Goal: Ask a question: Seek information or help from site administrators or community

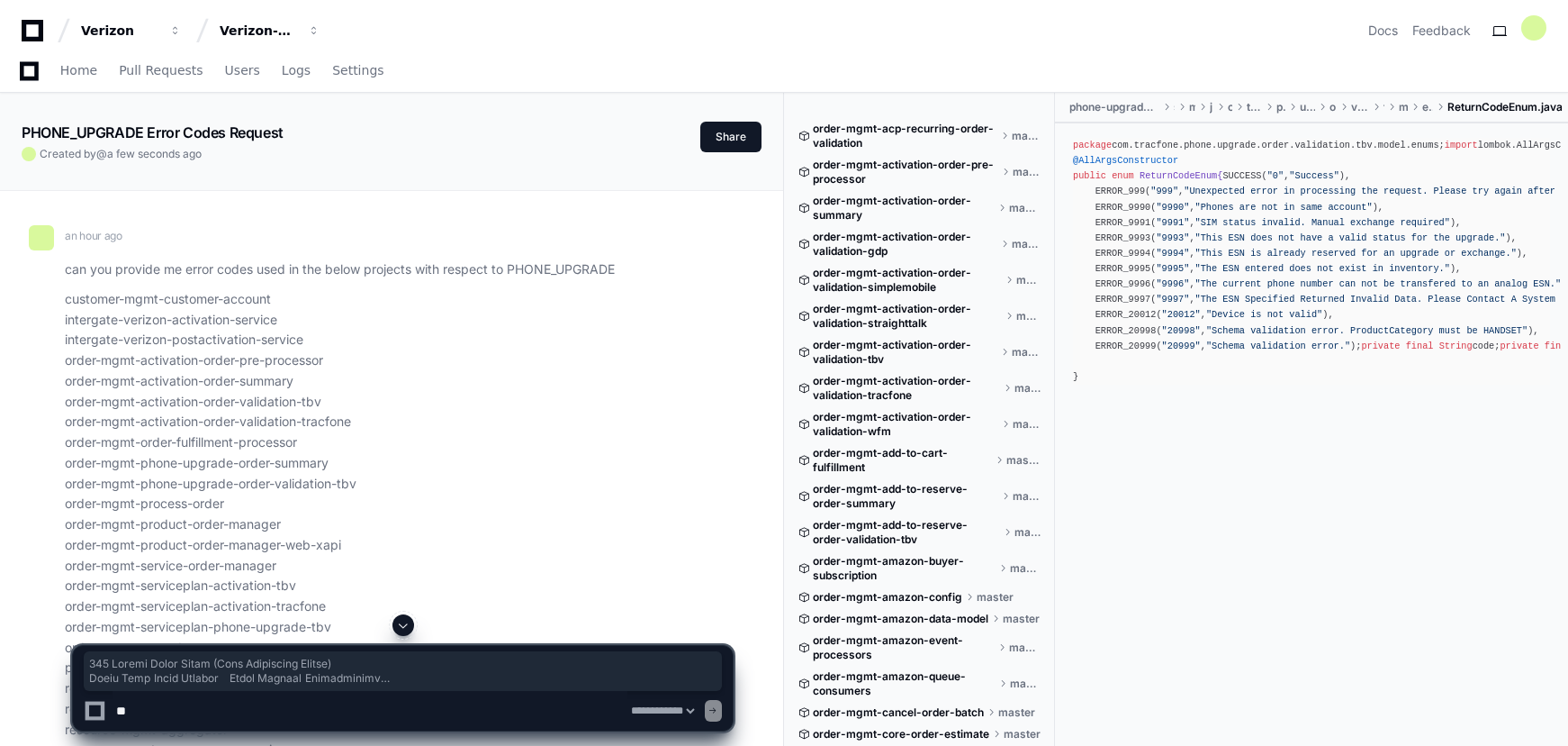
select select "*********"
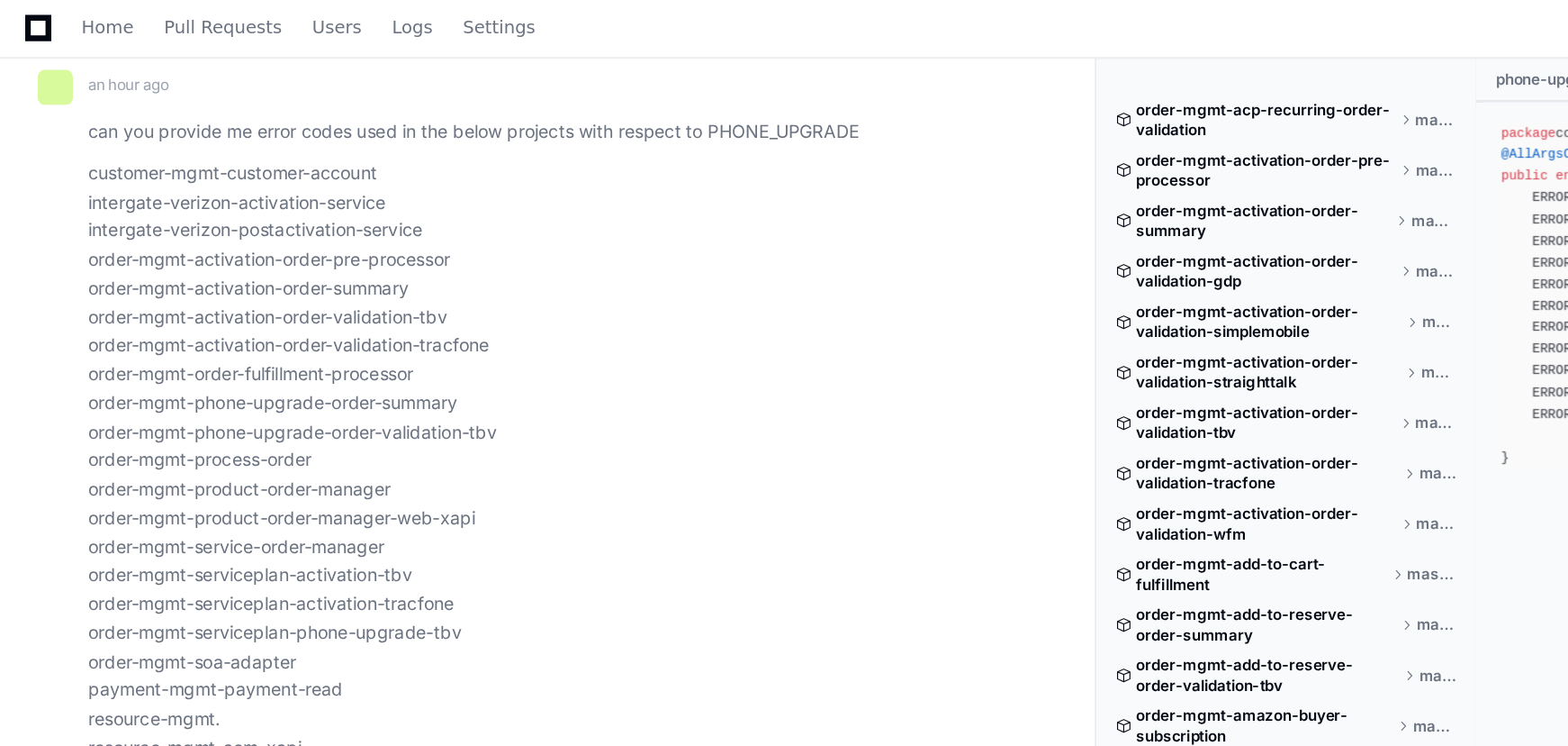
scroll to position [175, 0]
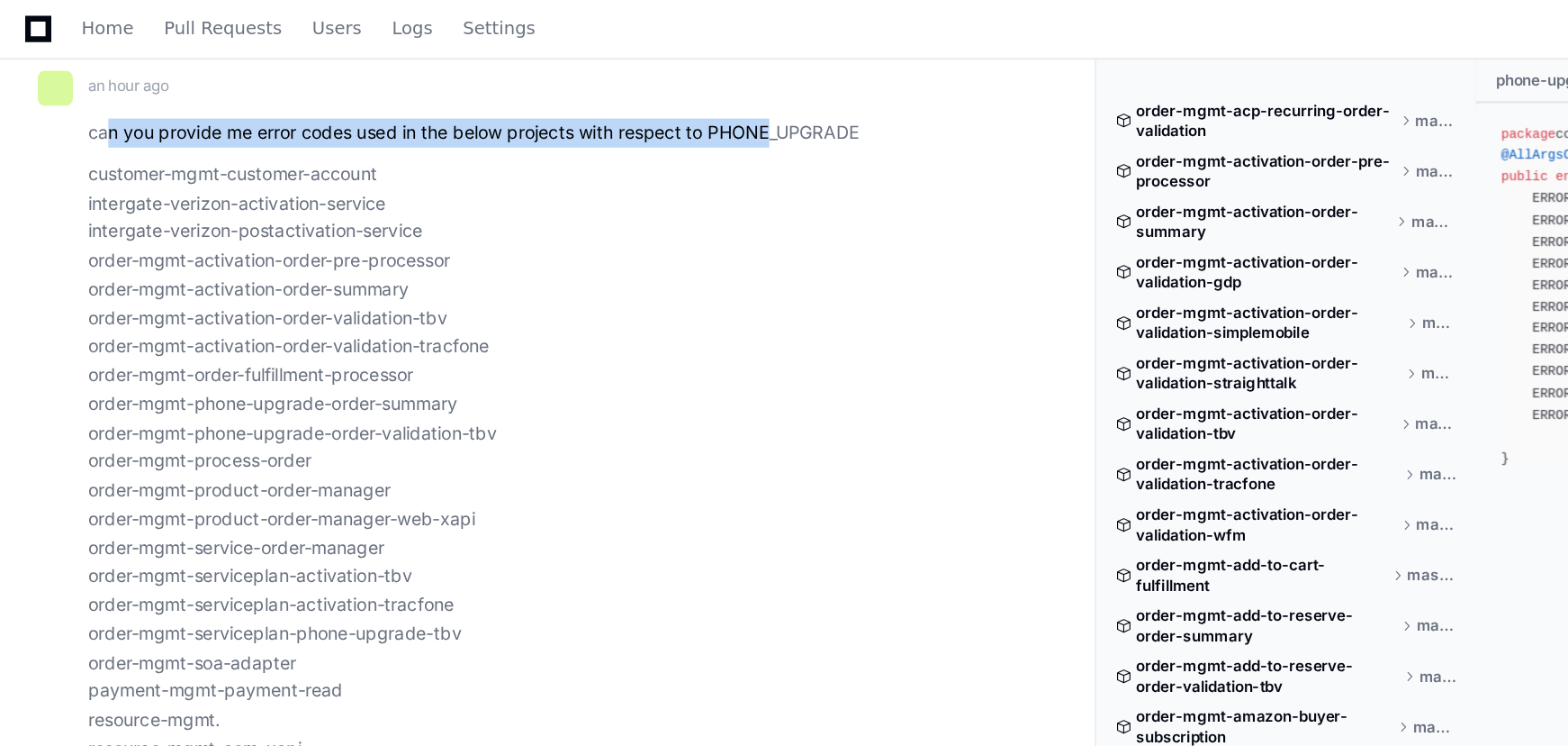
drag, startPoint x: 78, startPoint y: 96, endPoint x: 550, endPoint y: 96, distance: 472.0
click at [551, 96] on p "can you provide me error codes used in the below projects with respect to PHONE…" at bounding box center [399, 94] width 668 height 20
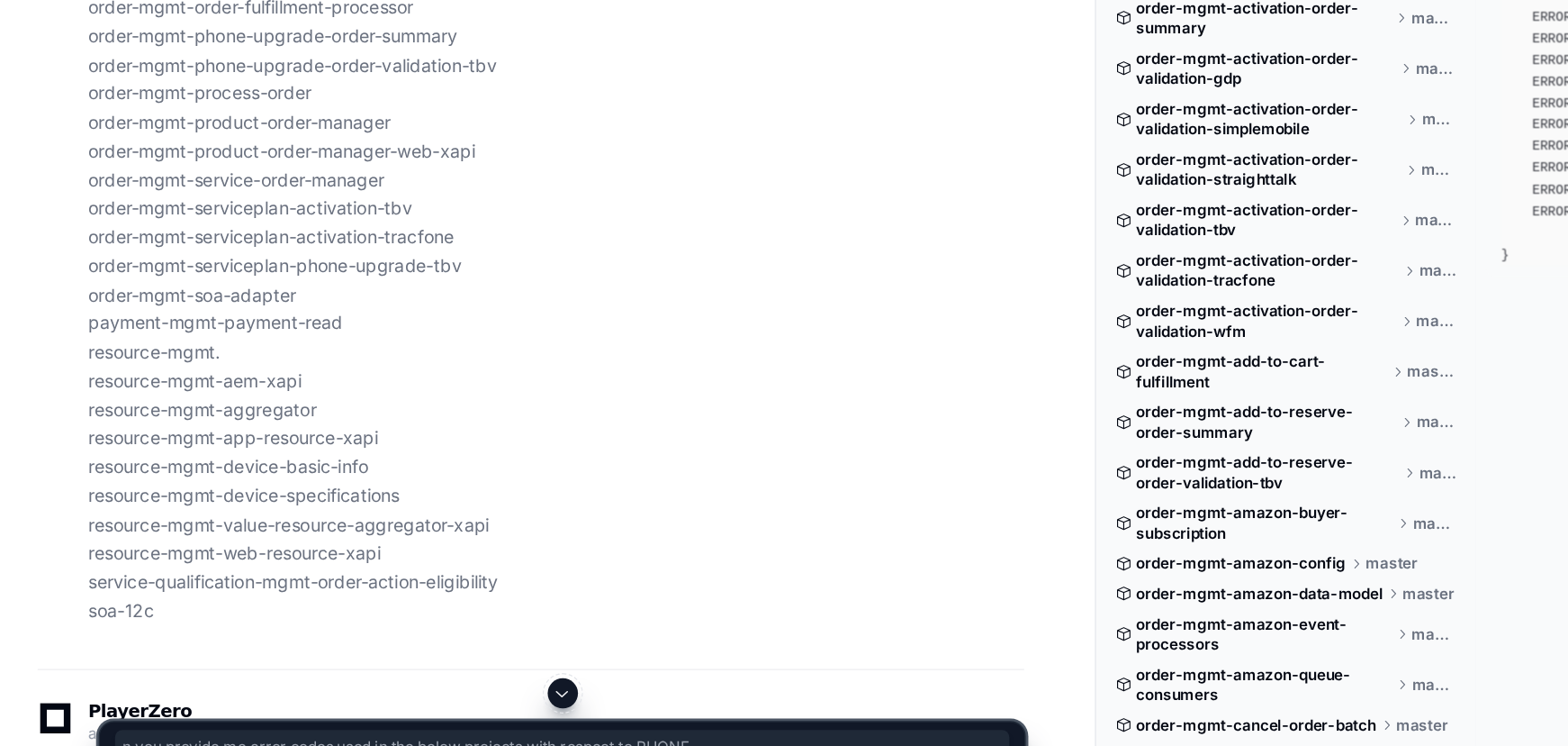
scroll to position [291, 0]
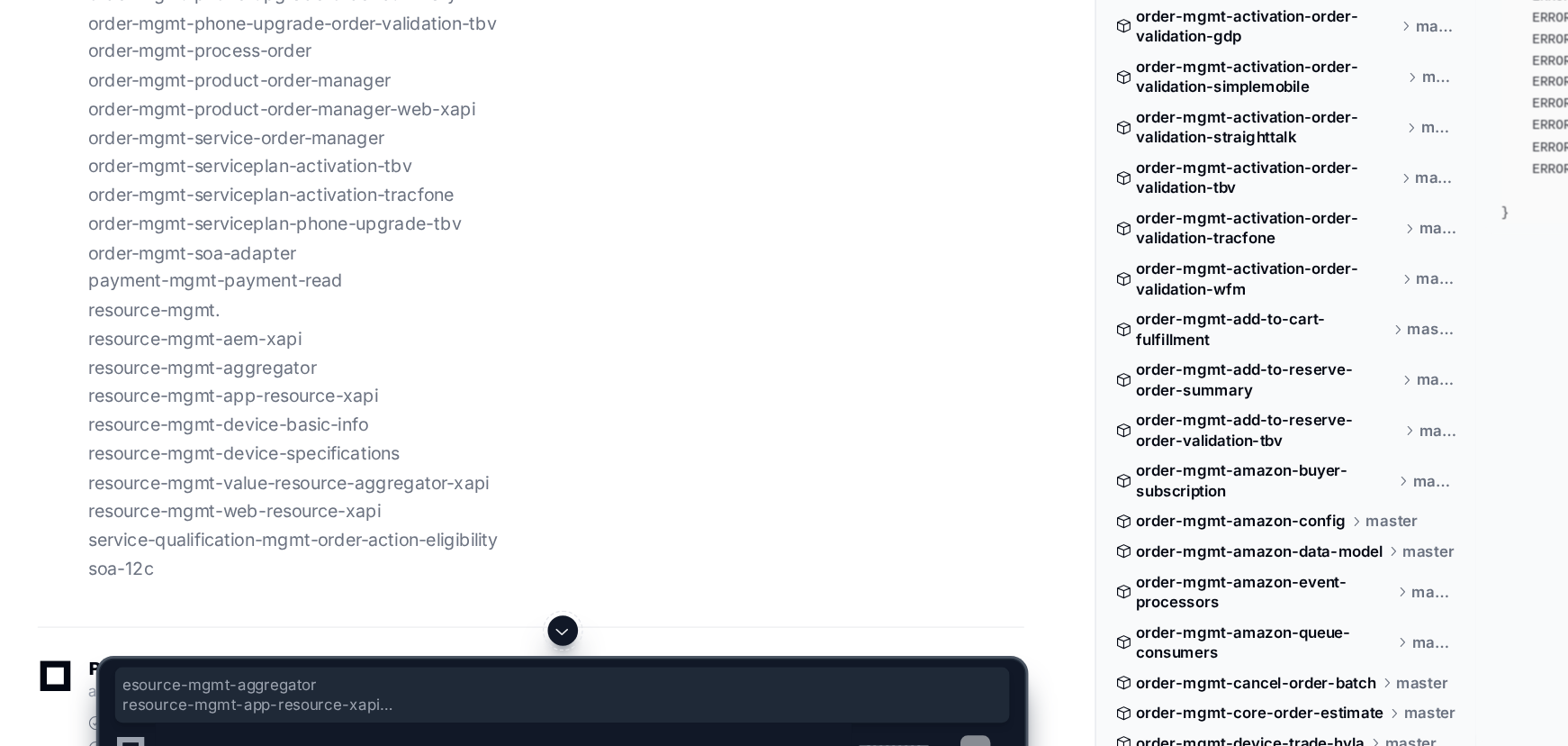
drag, startPoint x: 376, startPoint y: 567, endPoint x: 73, endPoint y: 430, distance: 332.5
click at [73, 430] on p "customer-mgmt-customer-account intergate-verizon-activation-service intergate-v…" at bounding box center [399, 294] width 668 height 594
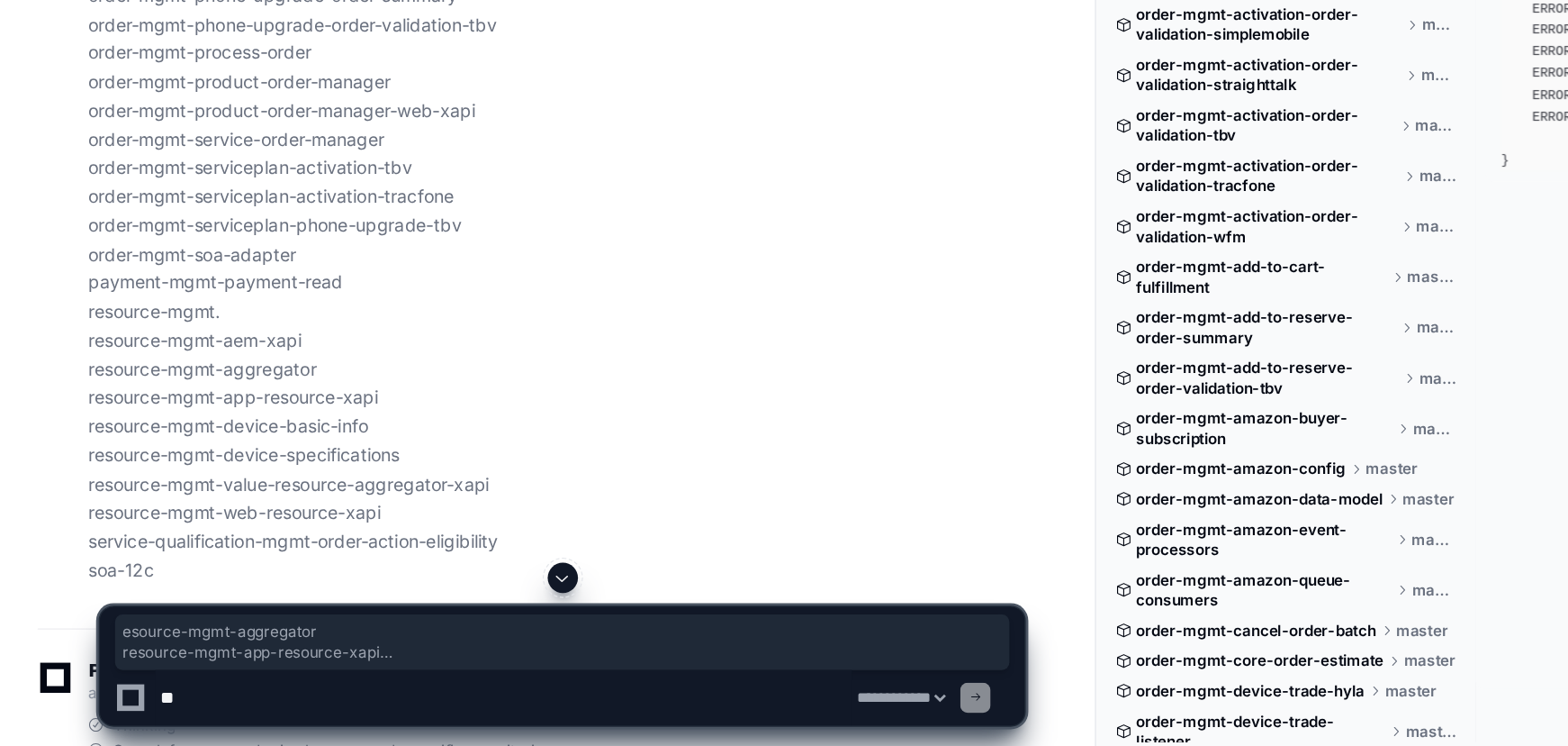
scroll to position [370, 0]
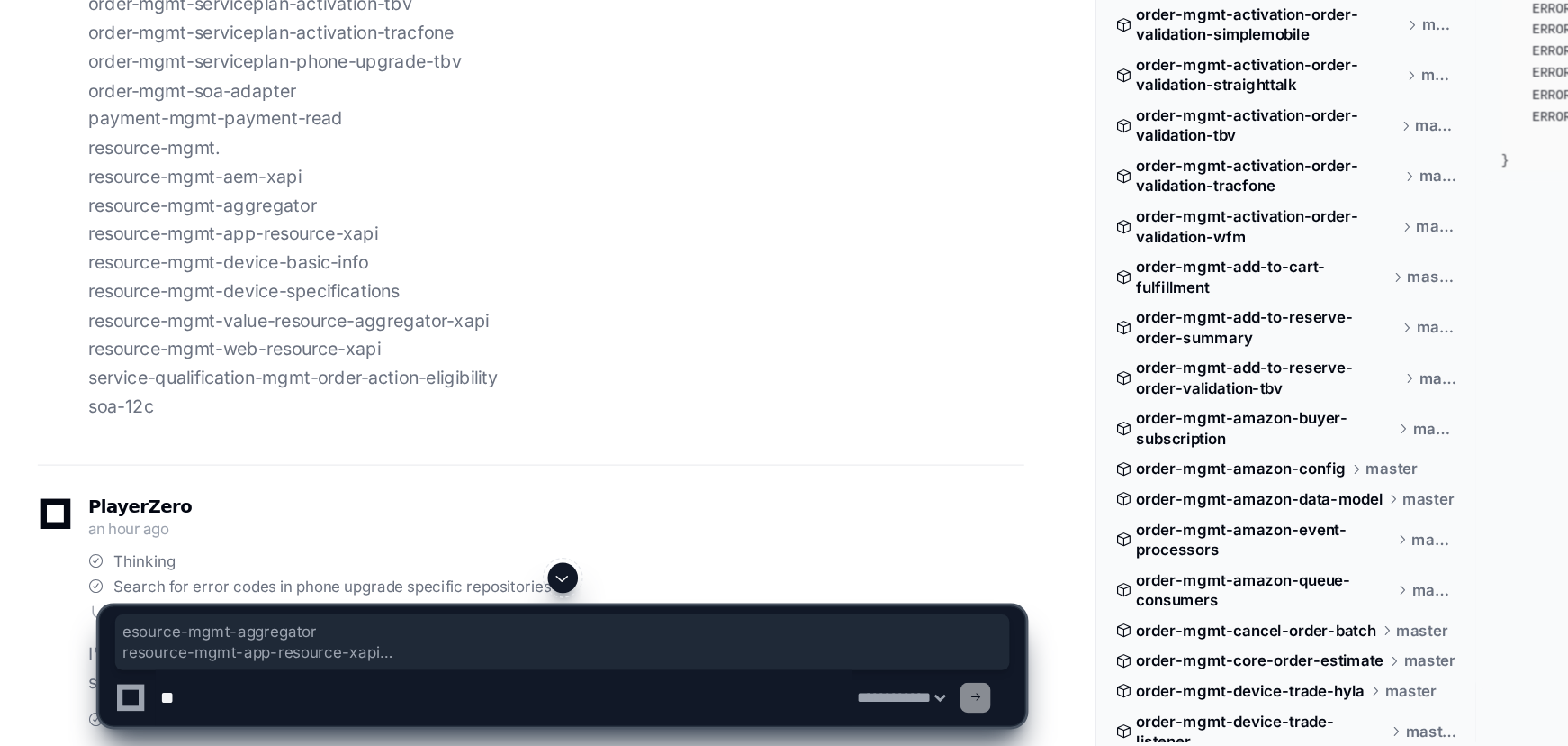
click at [516, 422] on p "customer-mgmt-customer-account intergate-verizon-activation-service intergate-v…" at bounding box center [399, 217] width 668 height 594
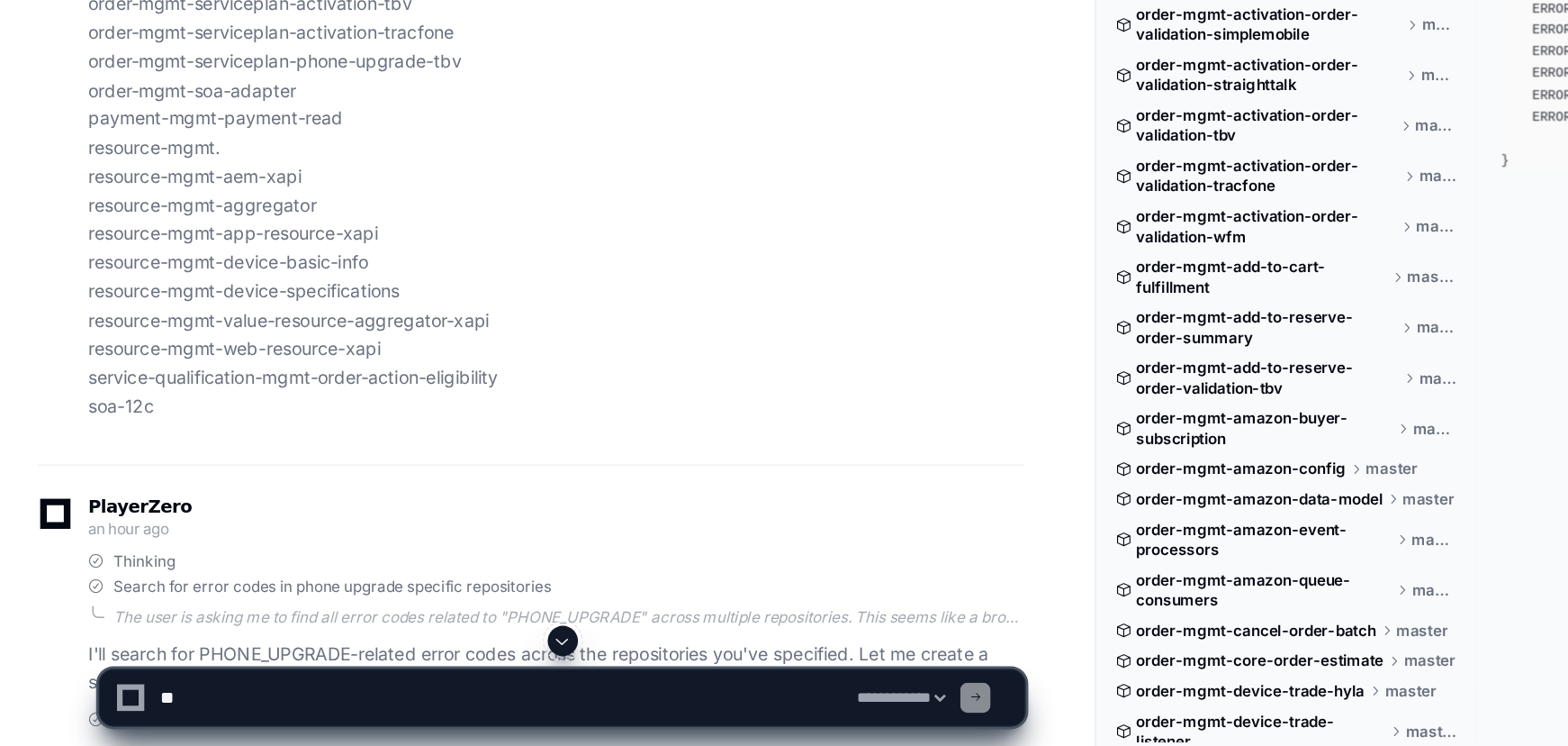
drag, startPoint x: 394, startPoint y: 485, endPoint x: 5, endPoint y: 527, distance: 391.3
click at [393, 485] on p "customer-mgmt-customer-account intergate-verizon-activation-service intergate-v…" at bounding box center [399, 217] width 668 height 594
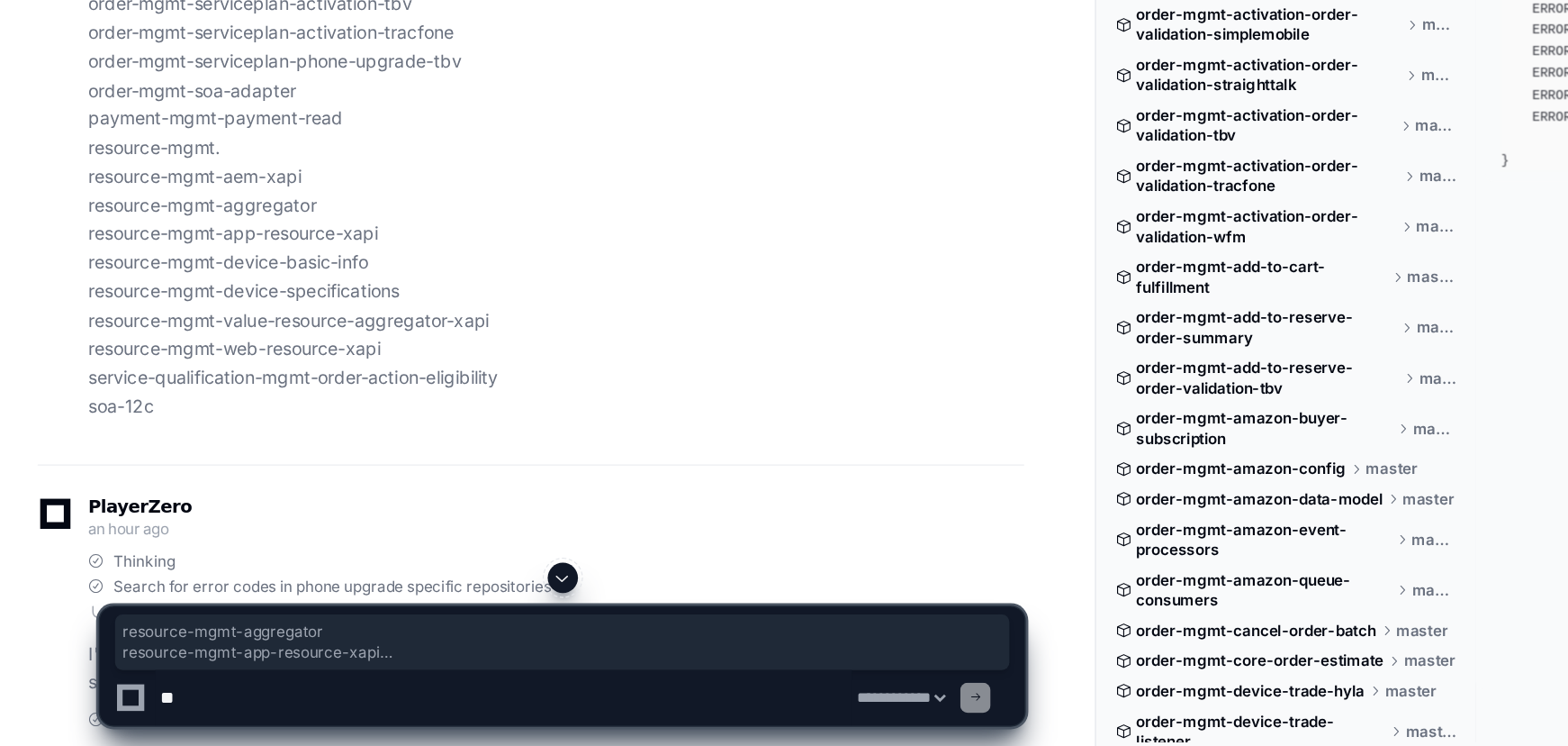
drag, startPoint x: 117, startPoint y: 504, endPoint x: 38, endPoint y: 353, distance: 170.4
click at [38, 353] on div "can you provide me error codes used in the below projects with respect to PHONE…" at bounding box center [381, 201] width 704 height 624
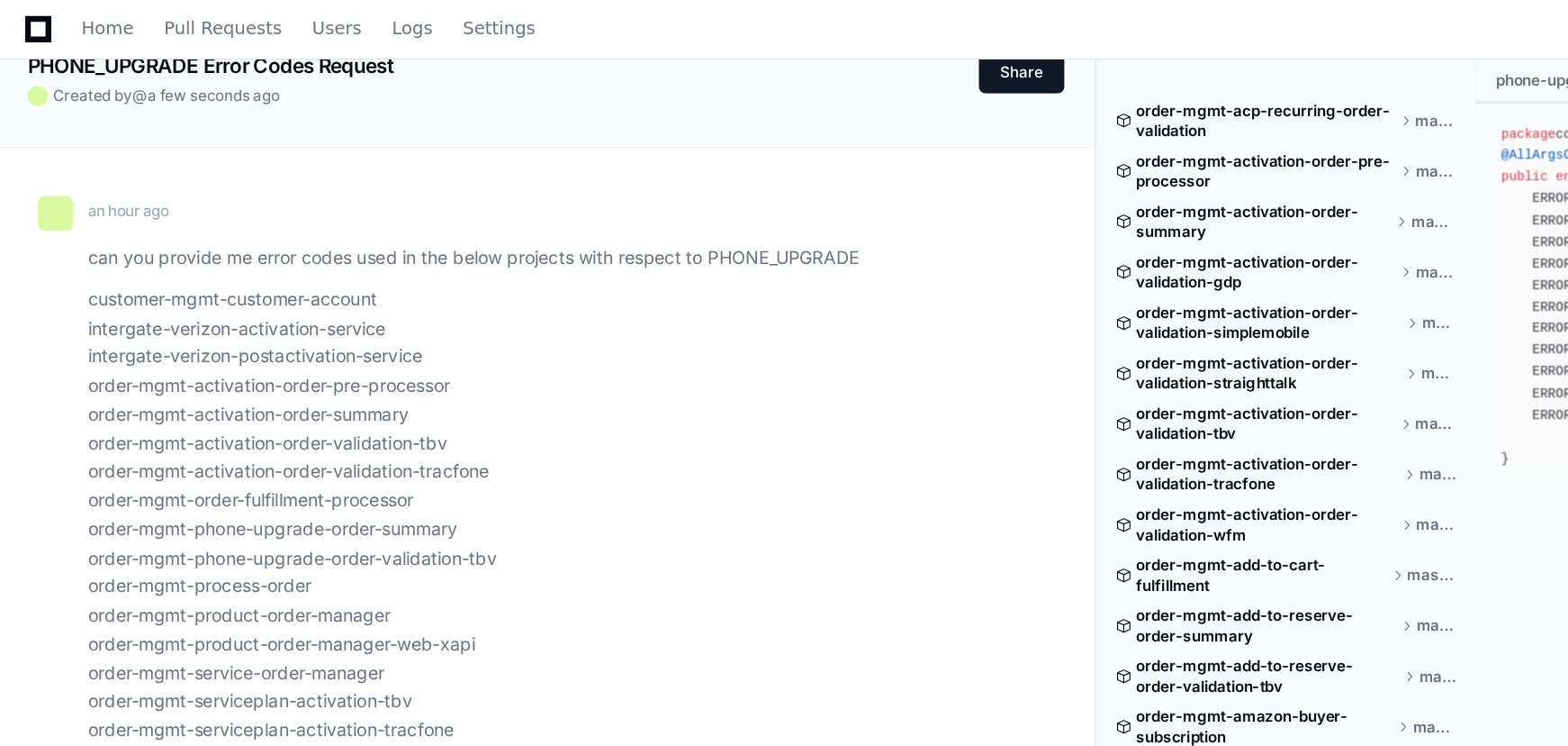
scroll to position [118, 0]
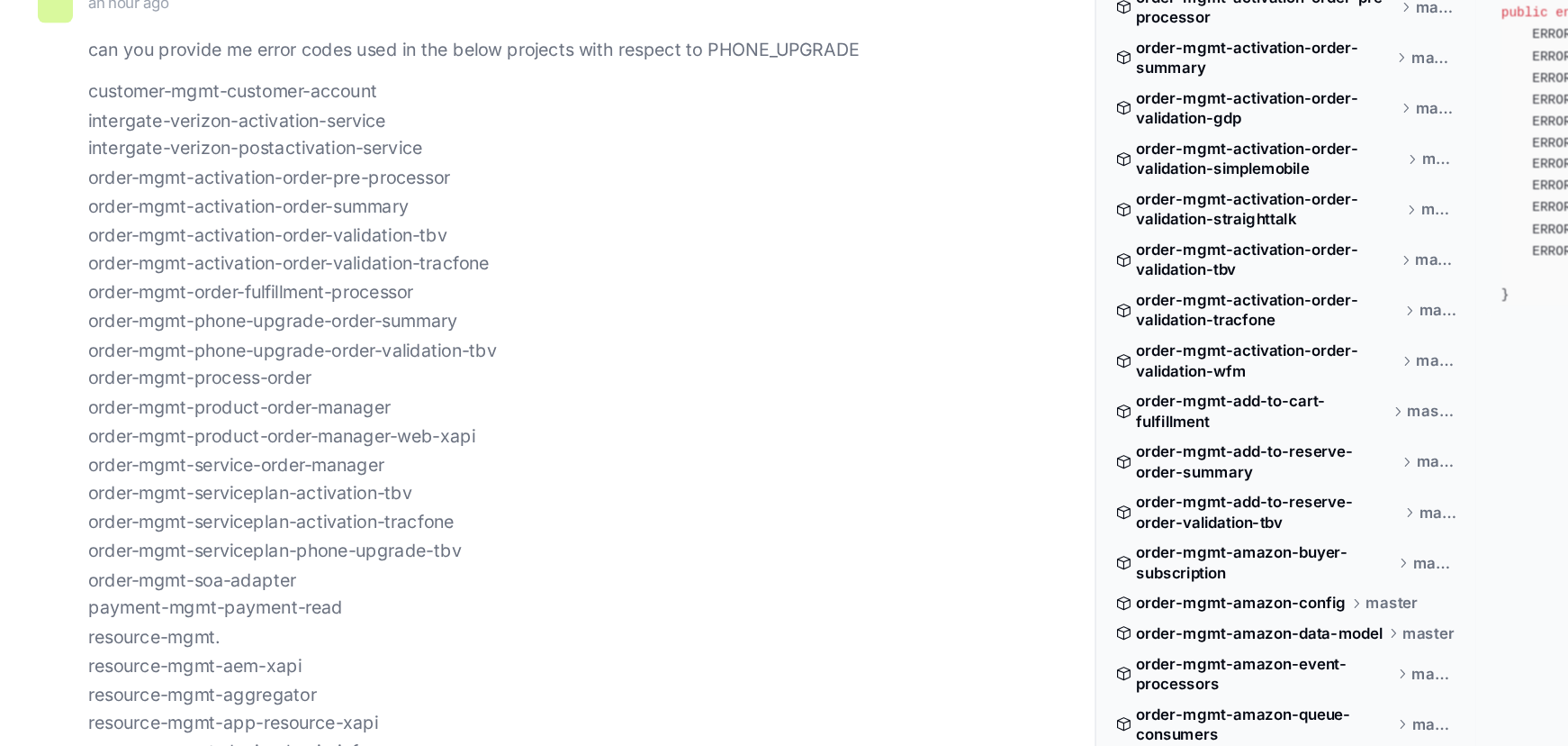
click at [216, 364] on p "customer-mgmt-customer-account intergate-verizon-activation-service intergate-v…" at bounding box center [399, 469] width 668 height 594
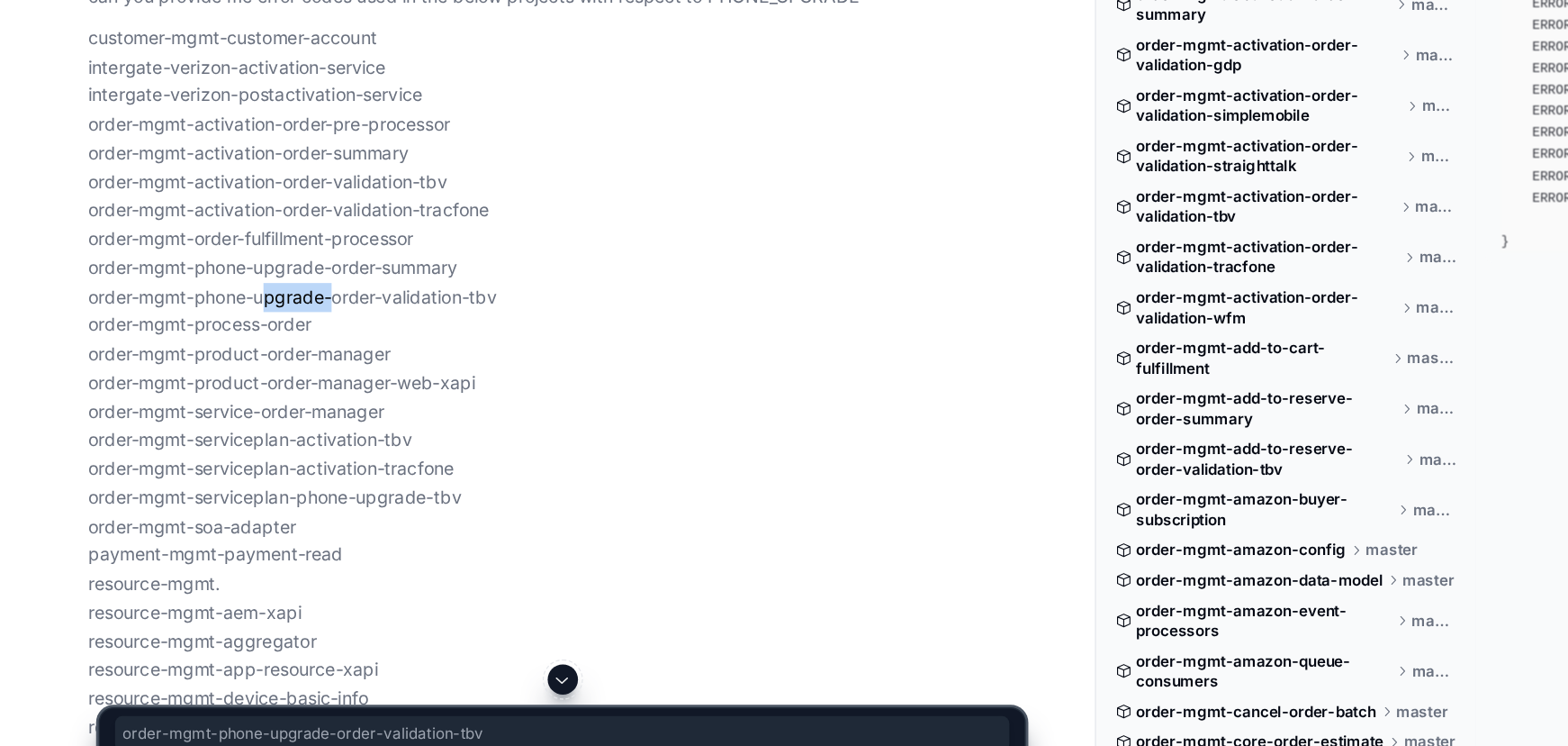
drag, startPoint x: 48, startPoint y: 366, endPoint x: 366, endPoint y: 365, distance: 318.0
click at [366, 365] on div "can you provide me error codes used in the below projects with respect to PHONE…" at bounding box center [381, 454] width 704 height 624
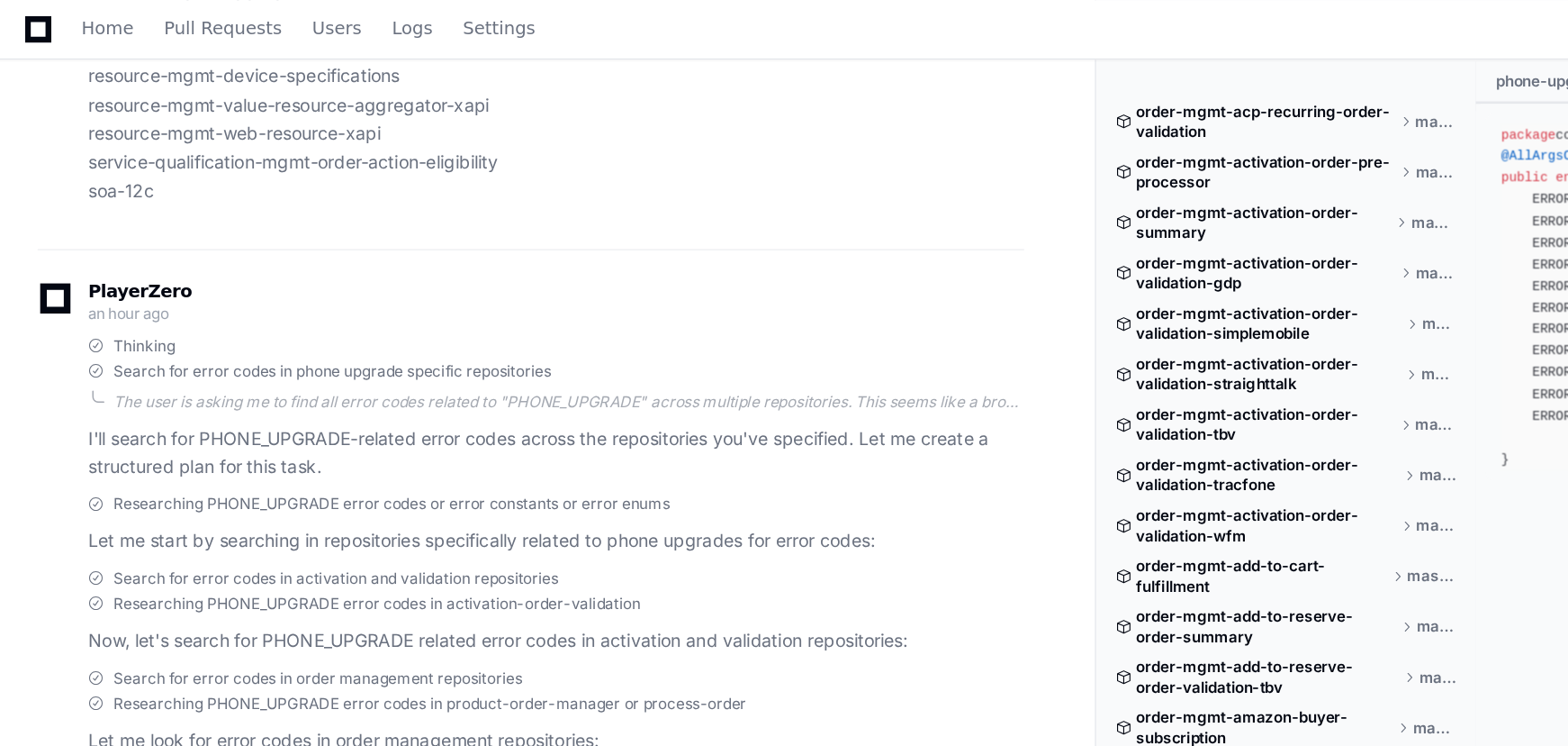
scroll to position [700, 0]
